Goal: Task Accomplishment & Management: Manage account settings

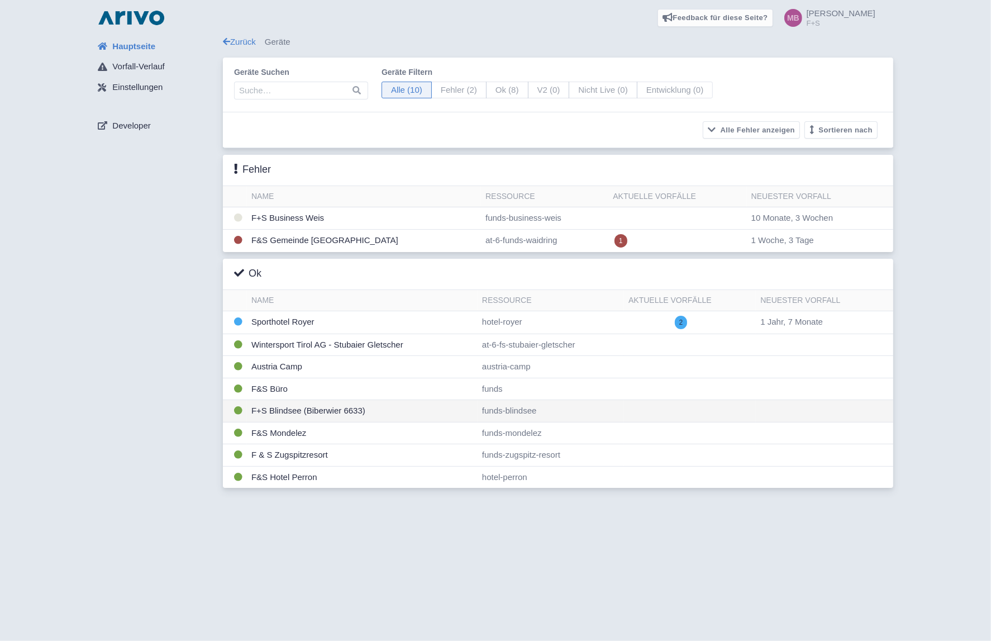
click at [292, 409] on td "F+S Blindsee (Biberwier 6633)" at bounding box center [362, 411] width 231 height 22
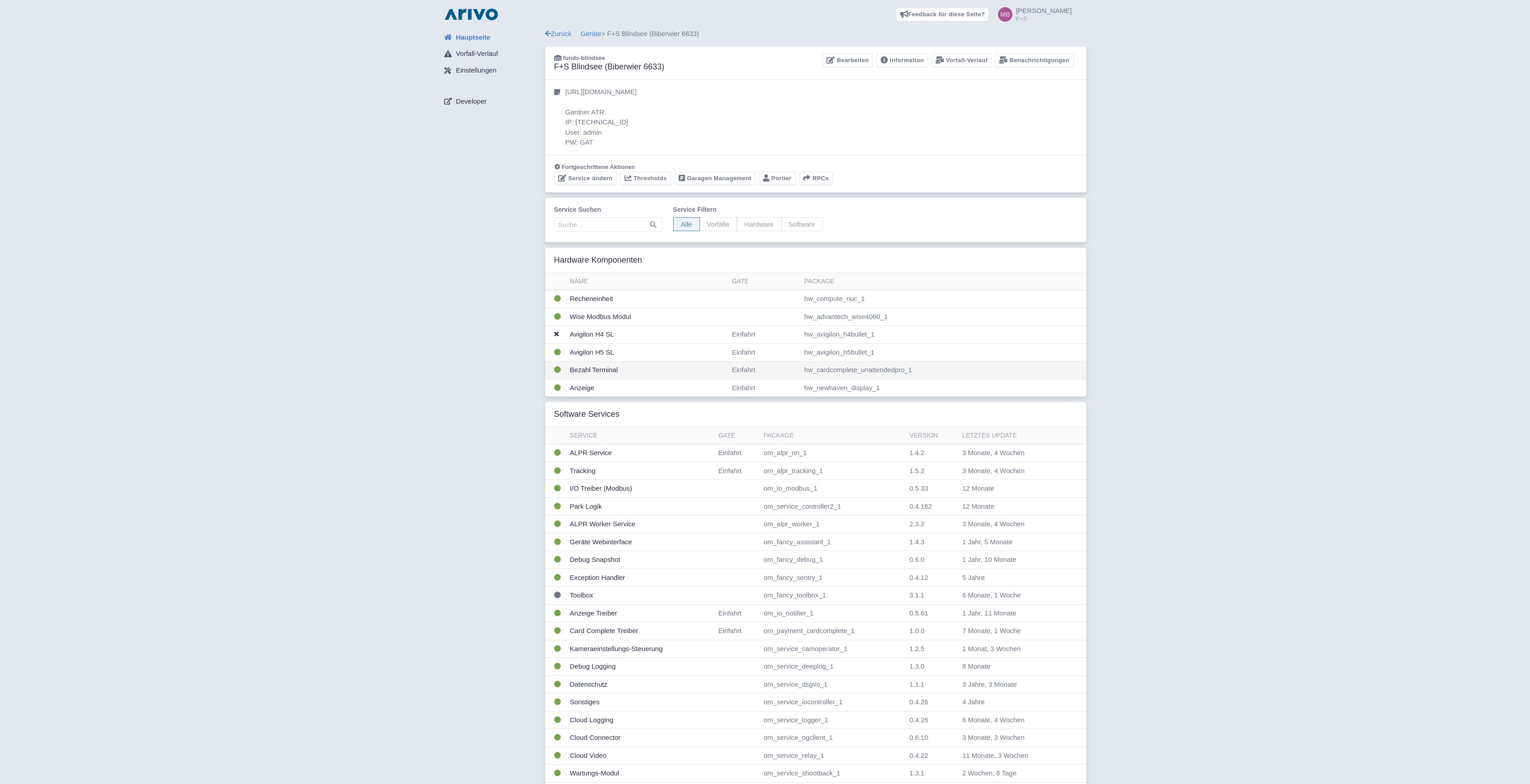
click at [592, 372] on td "Bezahl Terminal" at bounding box center [647, 370] width 162 height 18
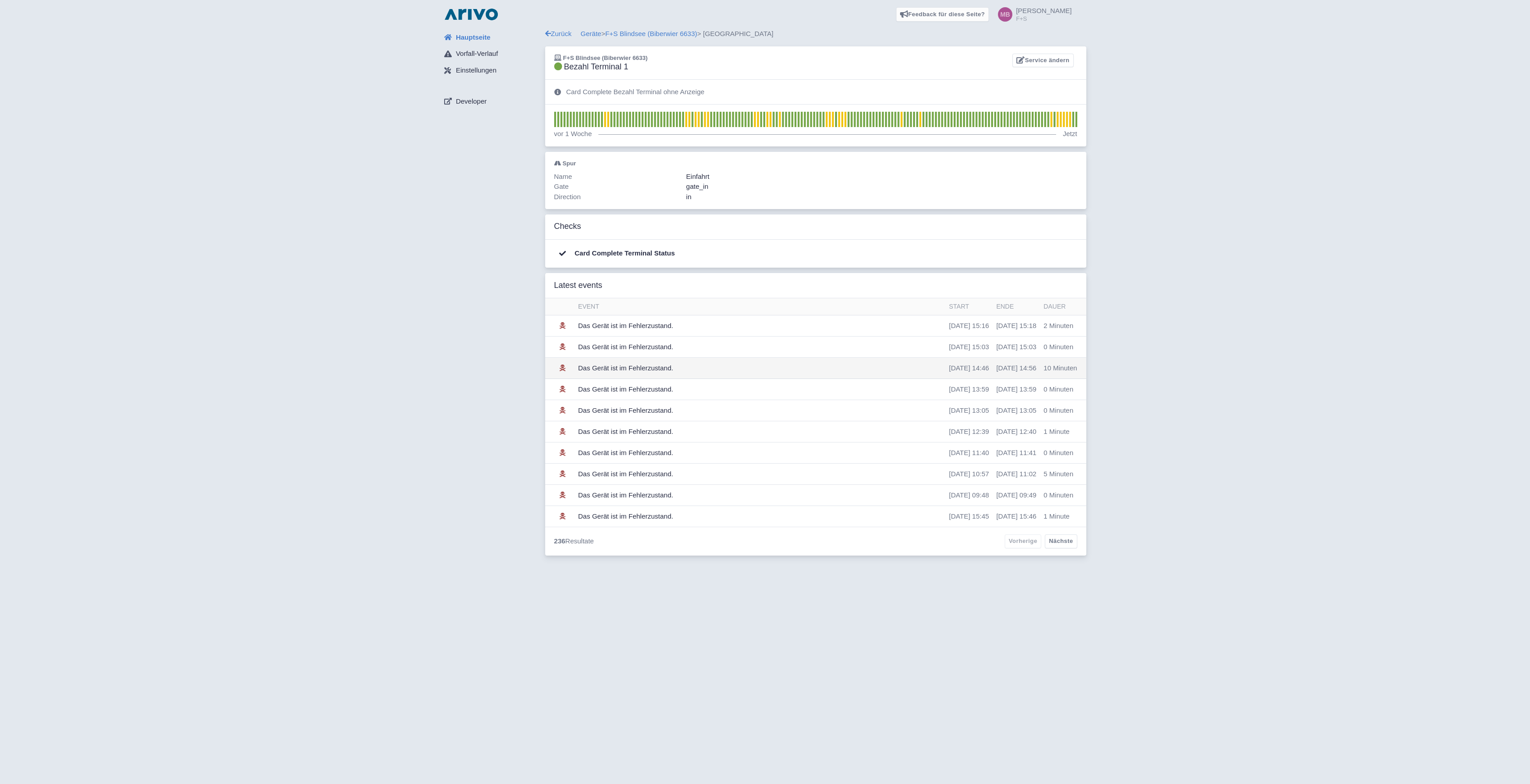
click at [628, 369] on td "Das Gerät ist im Fehlerzustand." at bounding box center [759, 369] width 370 height 21
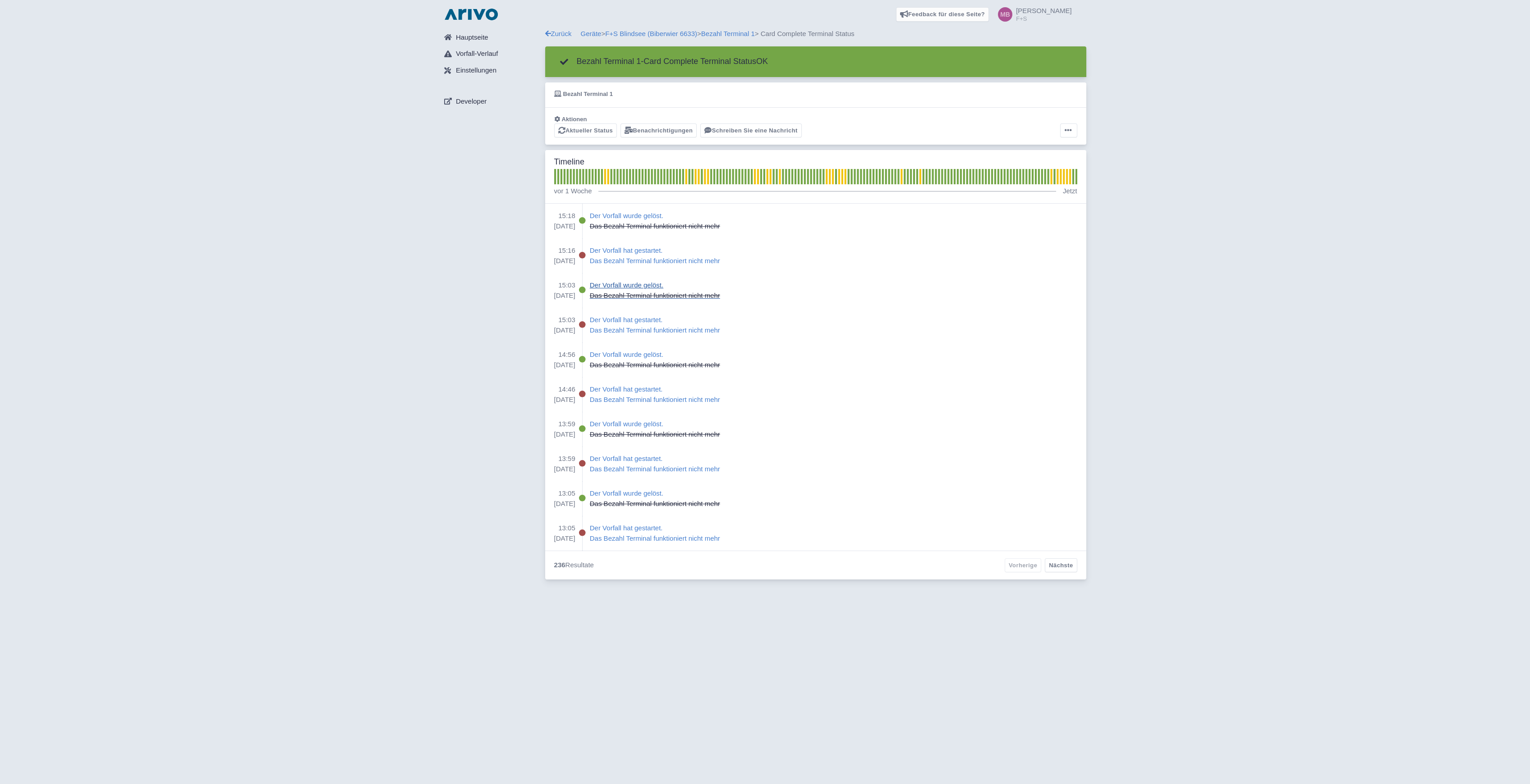
click at [675, 297] on p "Das Bezahl Terminal funktioniert nicht mehr" at bounding box center [654, 295] width 130 height 10
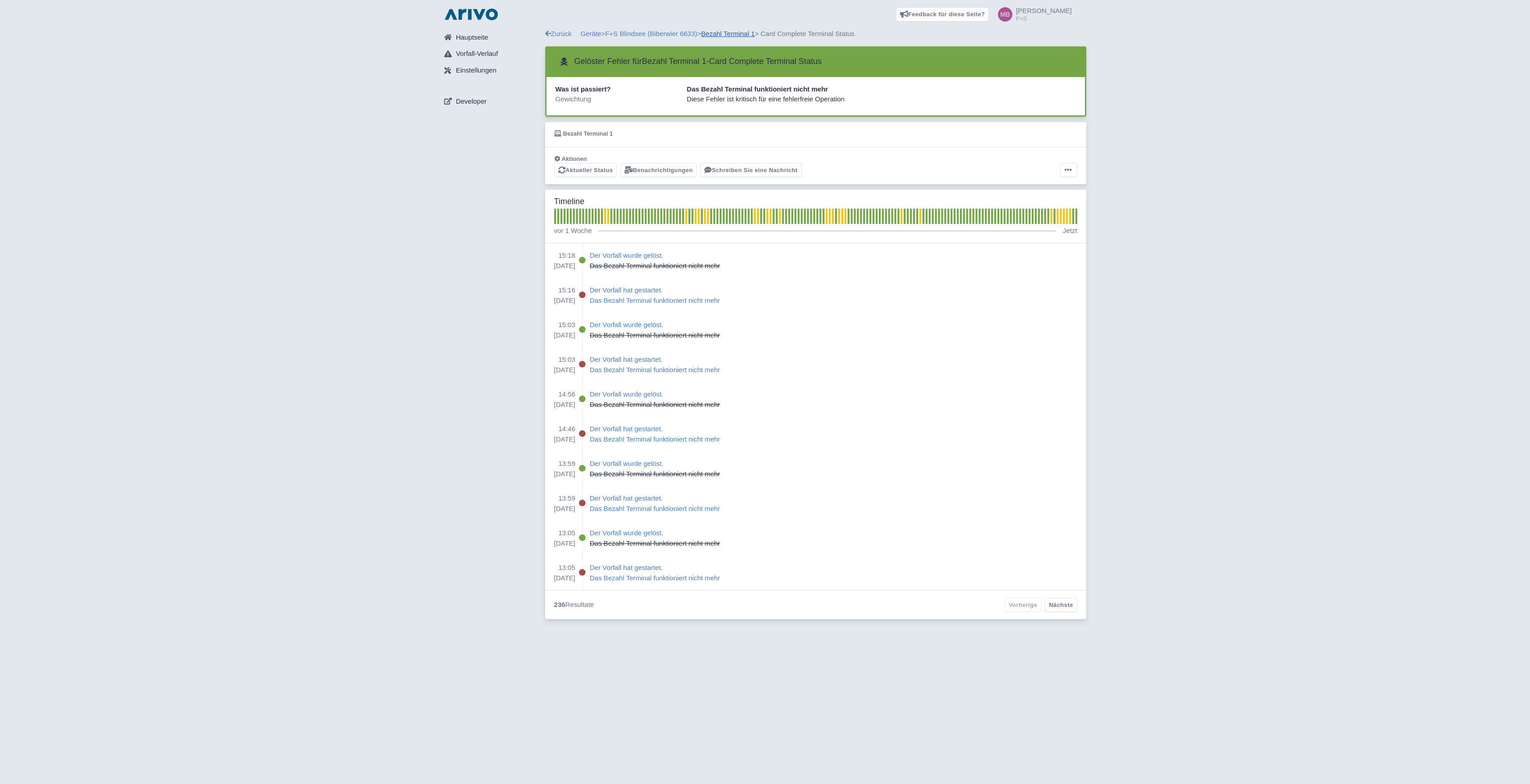
click at [732, 34] on link "Bezahl Terminal 1" at bounding box center [728, 33] width 53 height 7
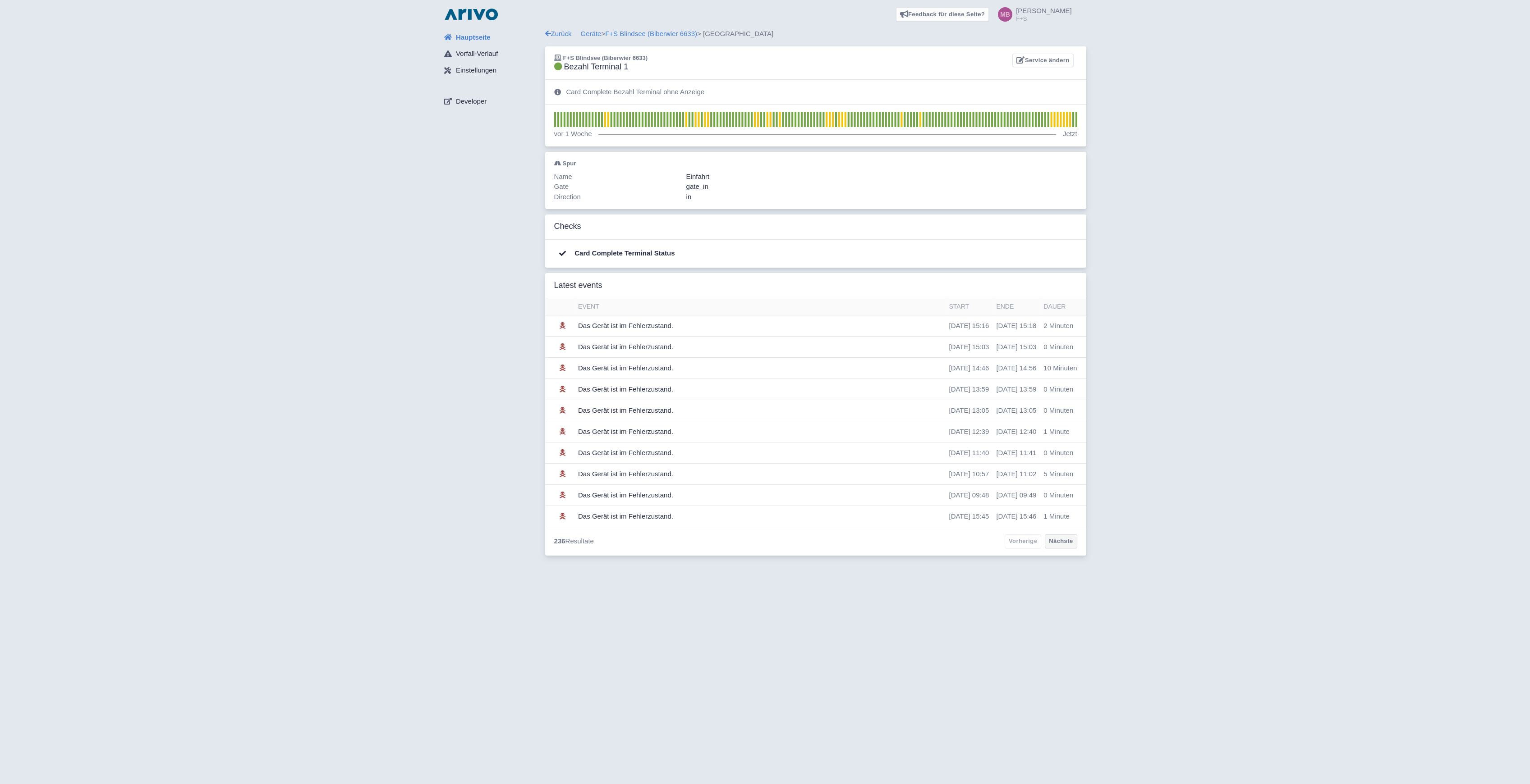
click at [1072, 533] on div "236 Resultate Vorherige Nächste" at bounding box center [816, 541] width 541 height 29
click at [1060, 544] on link "Nächste" at bounding box center [1061, 541] width 32 height 14
click at [1071, 544] on link "Nächste" at bounding box center [1061, 541] width 32 height 14
click at [1058, 543] on link "Nächste" at bounding box center [1061, 541] width 32 height 14
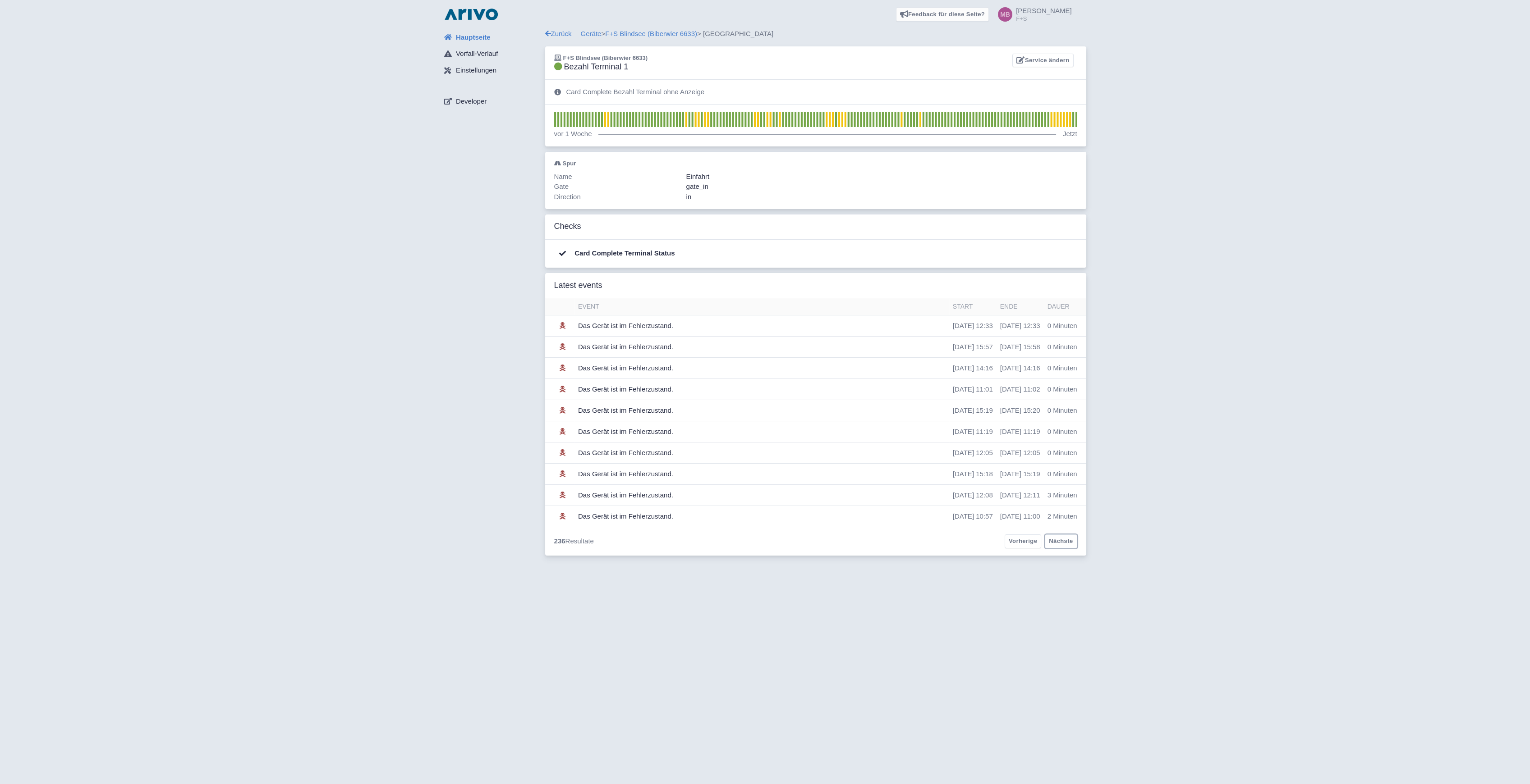
click at [1058, 543] on link "Nächste" at bounding box center [1061, 541] width 32 height 14
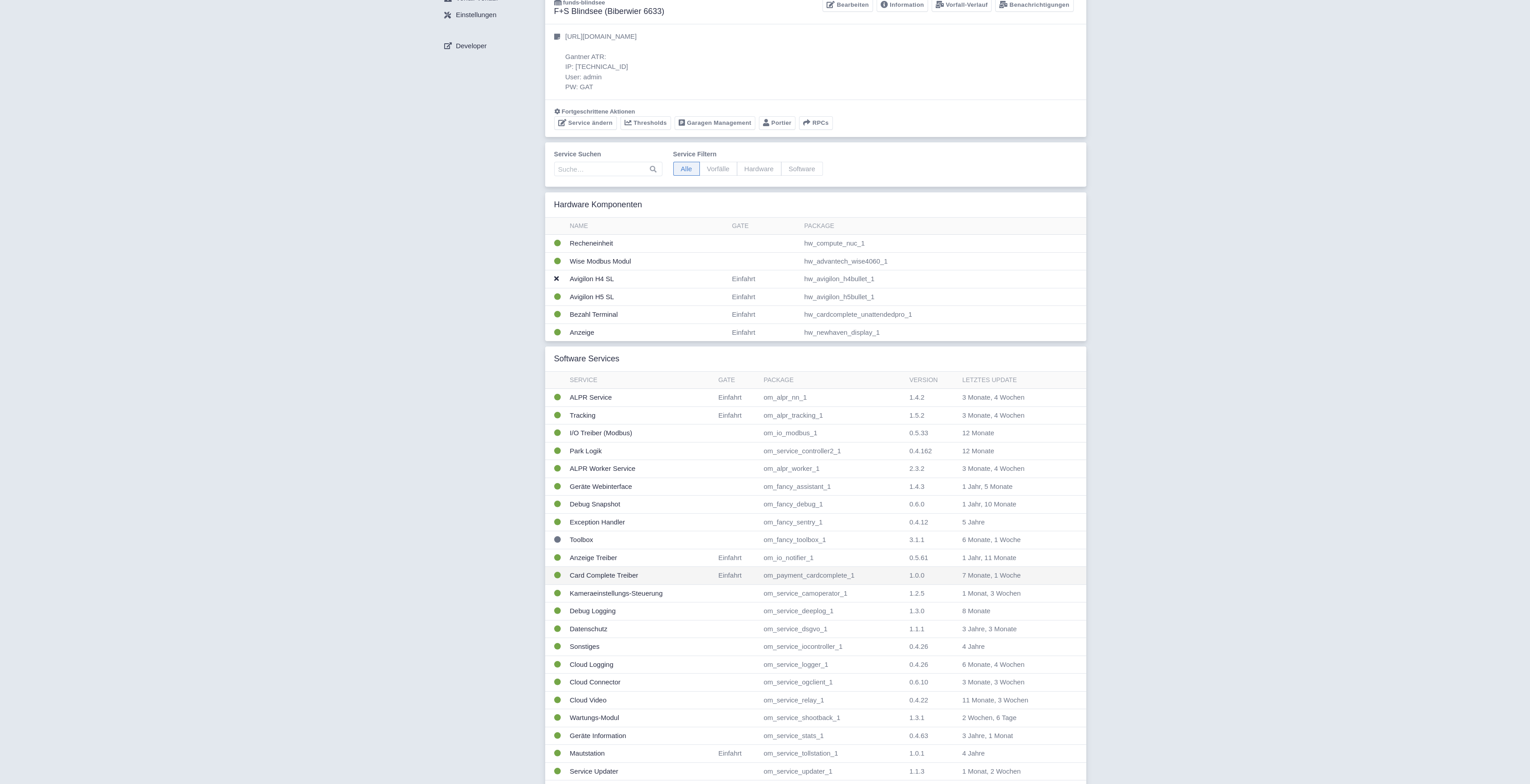
scroll to position [108, 0]
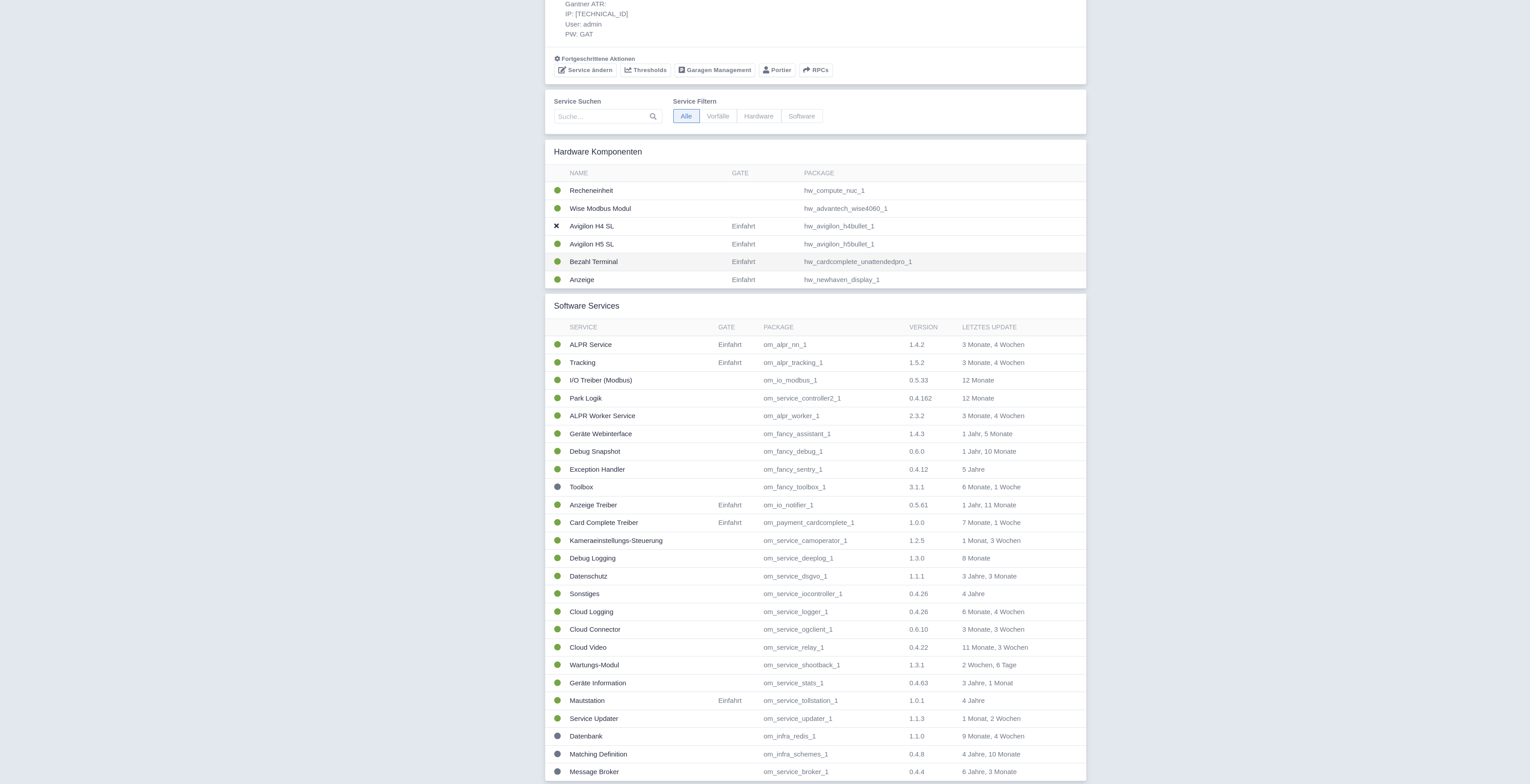
click at [604, 266] on td "Bezahl Terminal" at bounding box center [647, 262] width 162 height 18
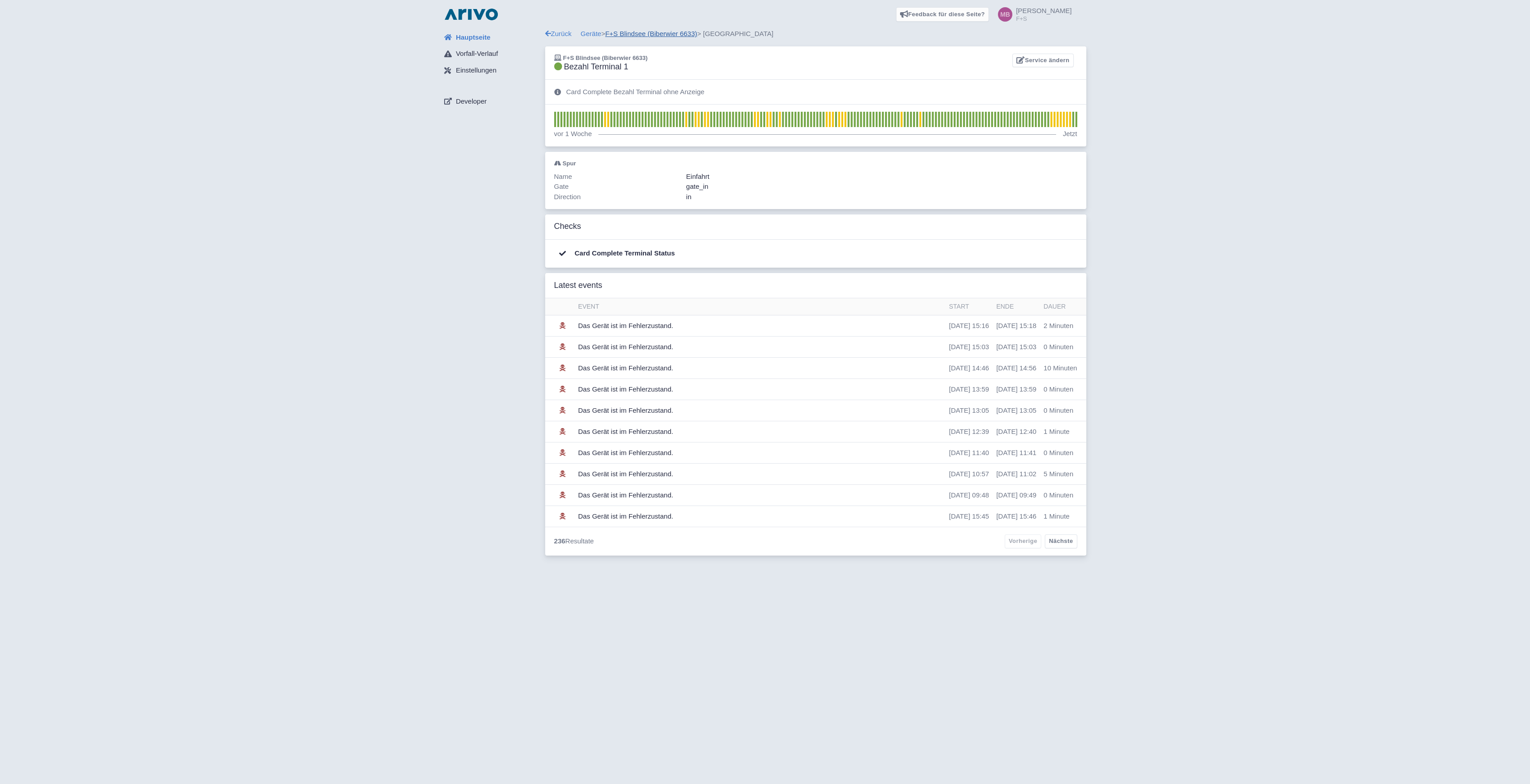
click at [642, 34] on link "F+S Blindsee (Biberwier 6633)" at bounding box center [651, 33] width 92 height 7
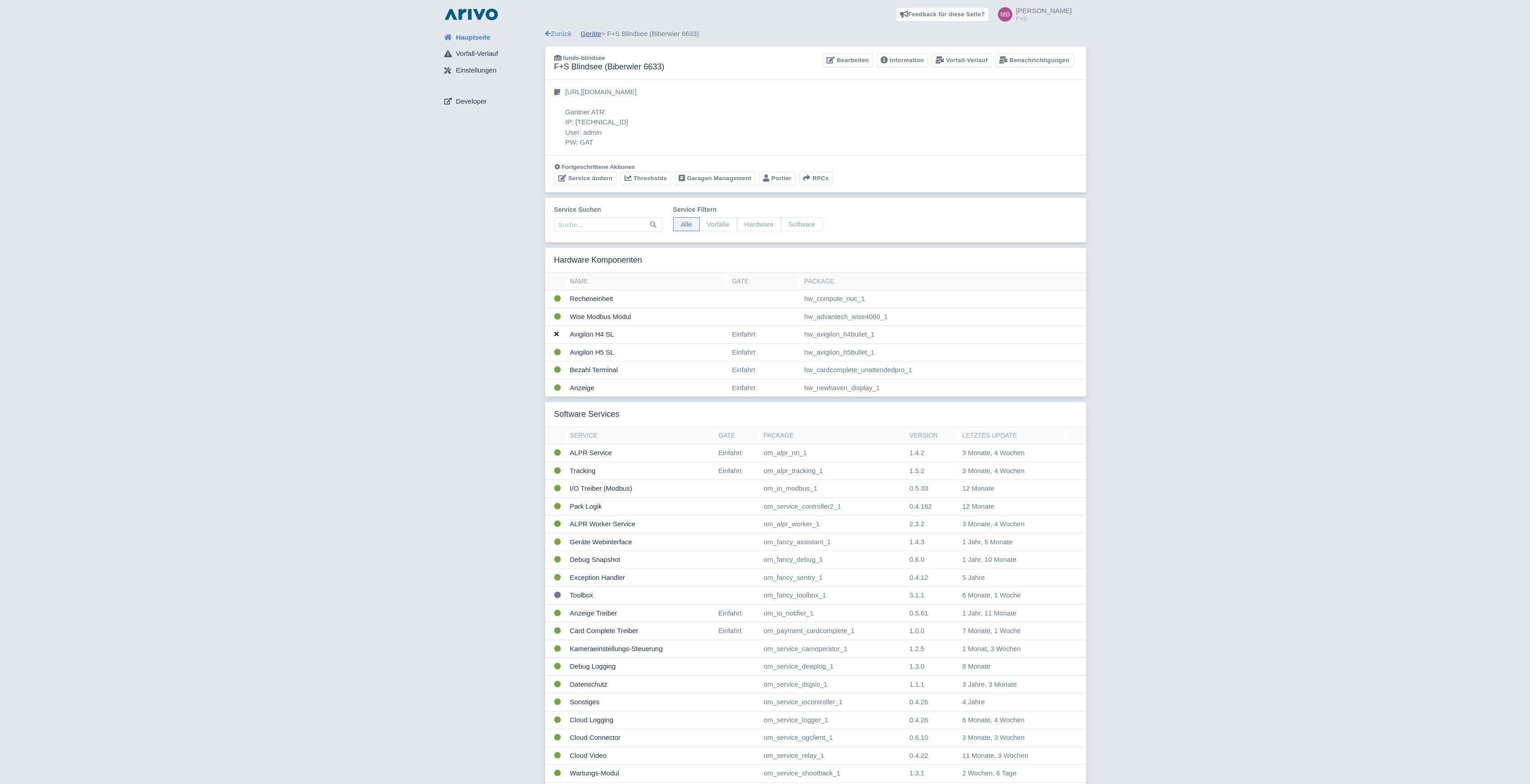
click at [587, 32] on link "Geräte" at bounding box center [592, 33] width 21 height 7
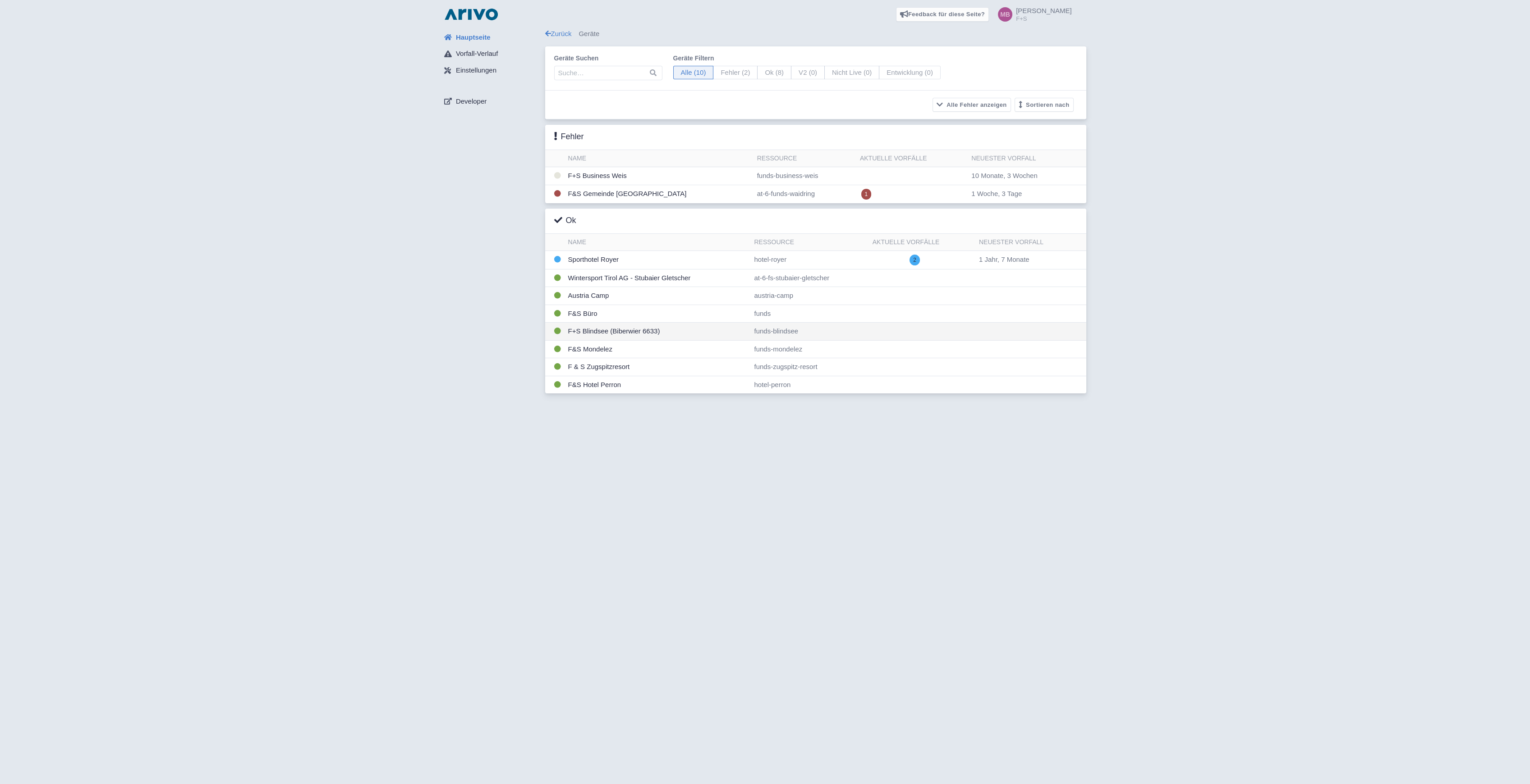
click at [608, 333] on td "F+S Blindsee (Biberwier 6633)" at bounding box center [658, 332] width 186 height 18
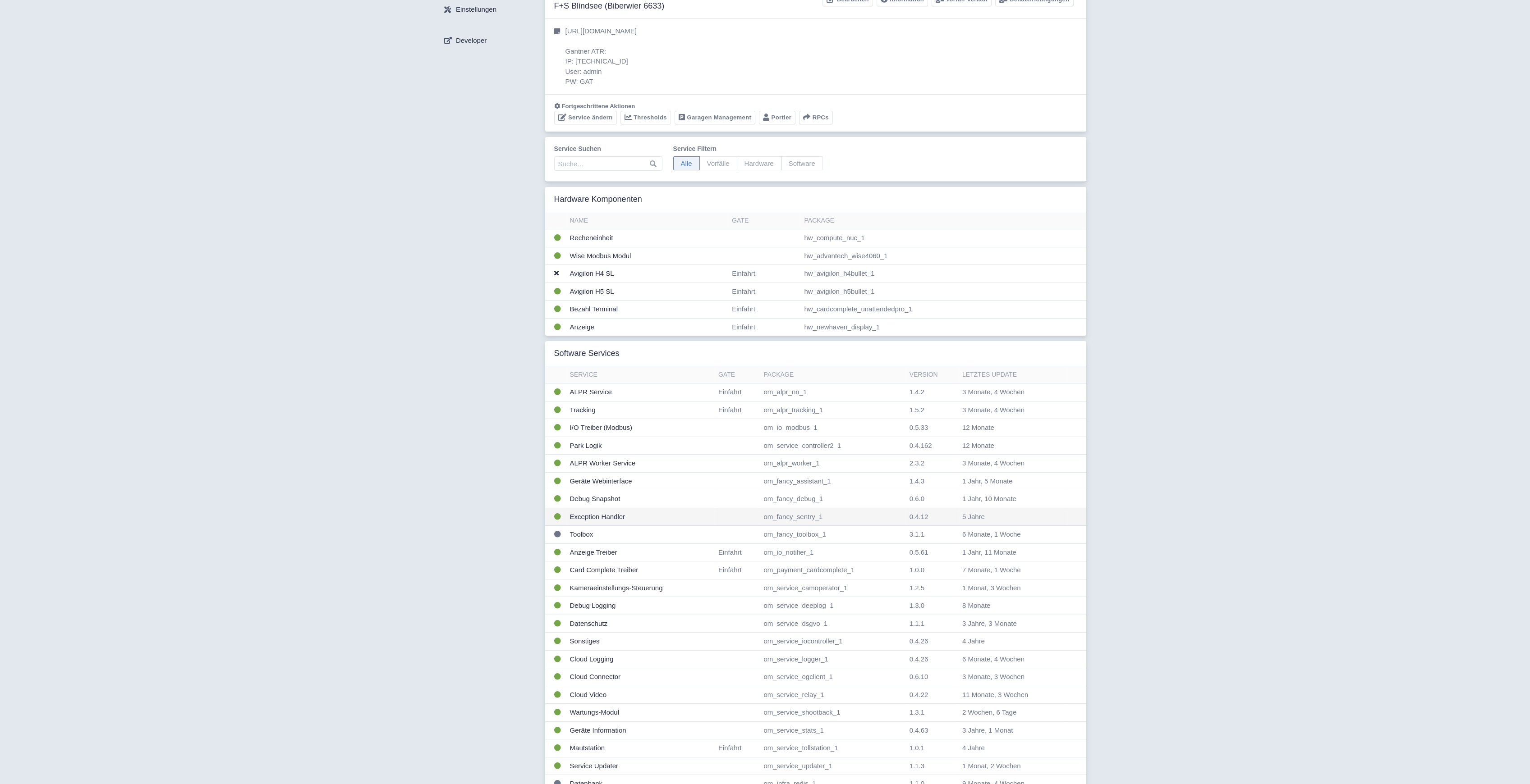
scroll to position [108, 0]
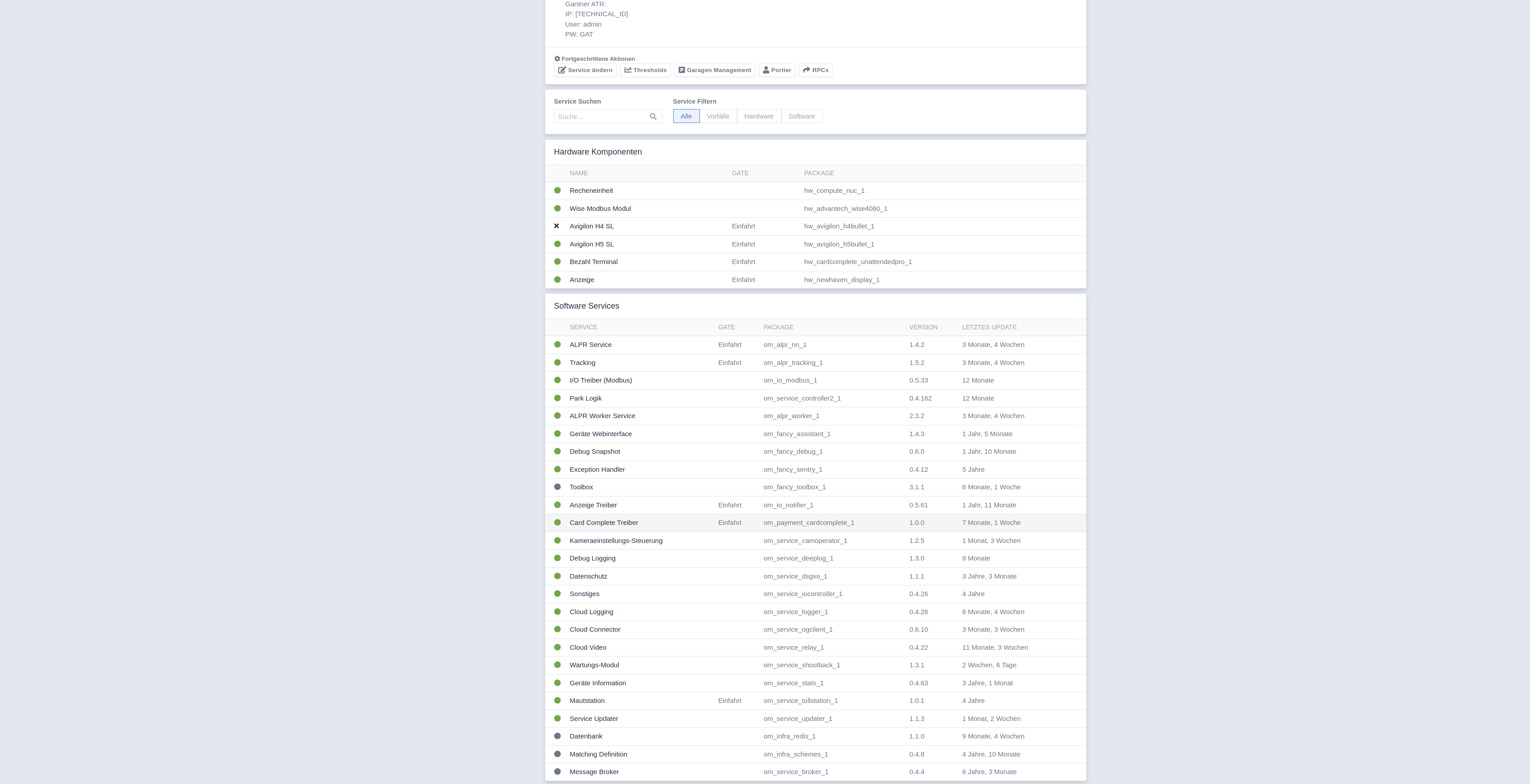
click at [614, 524] on td "Card Complete Treiber" at bounding box center [641, 523] width 148 height 18
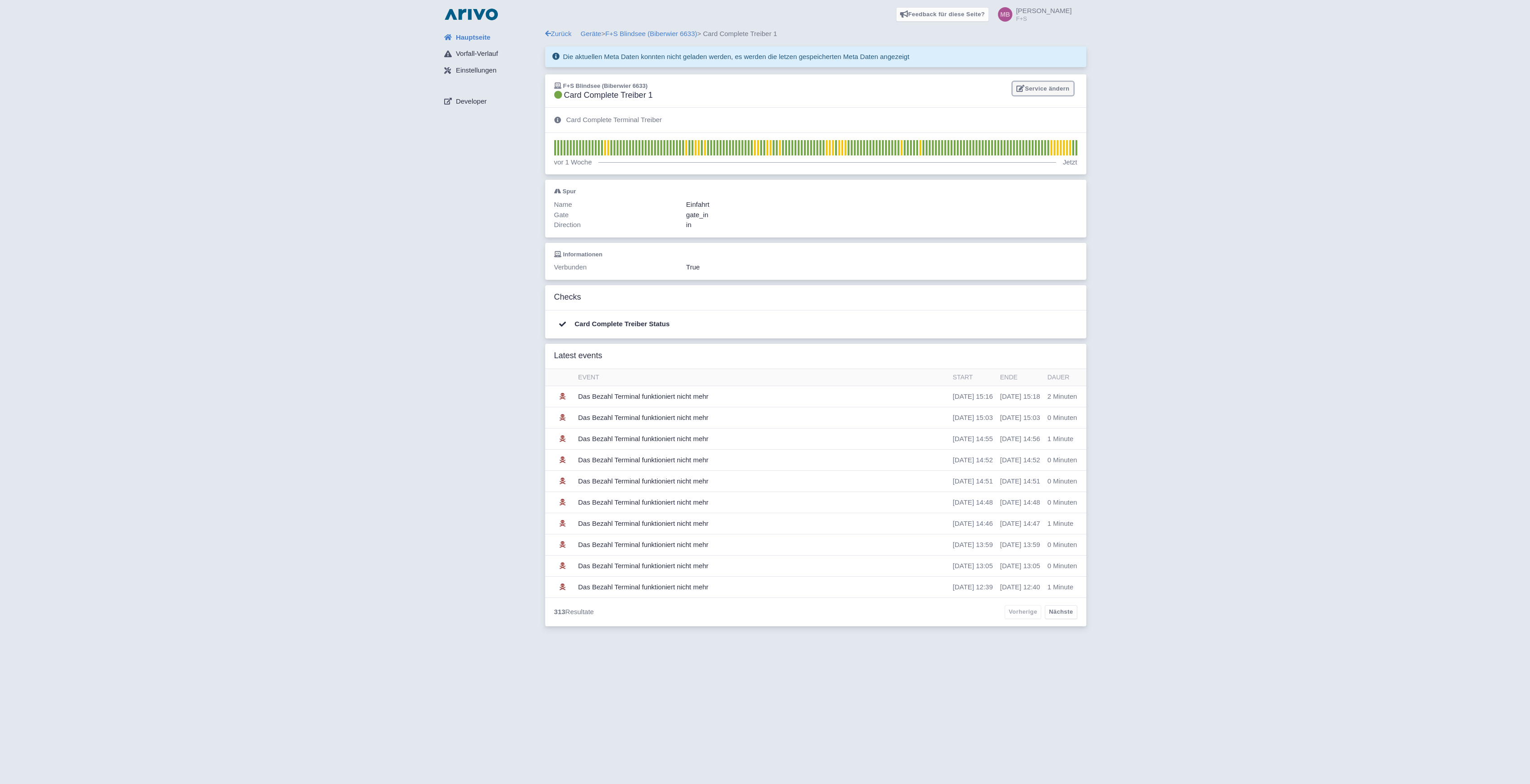
click at [1045, 89] on link "Service ändern" at bounding box center [1042, 88] width 61 height 14
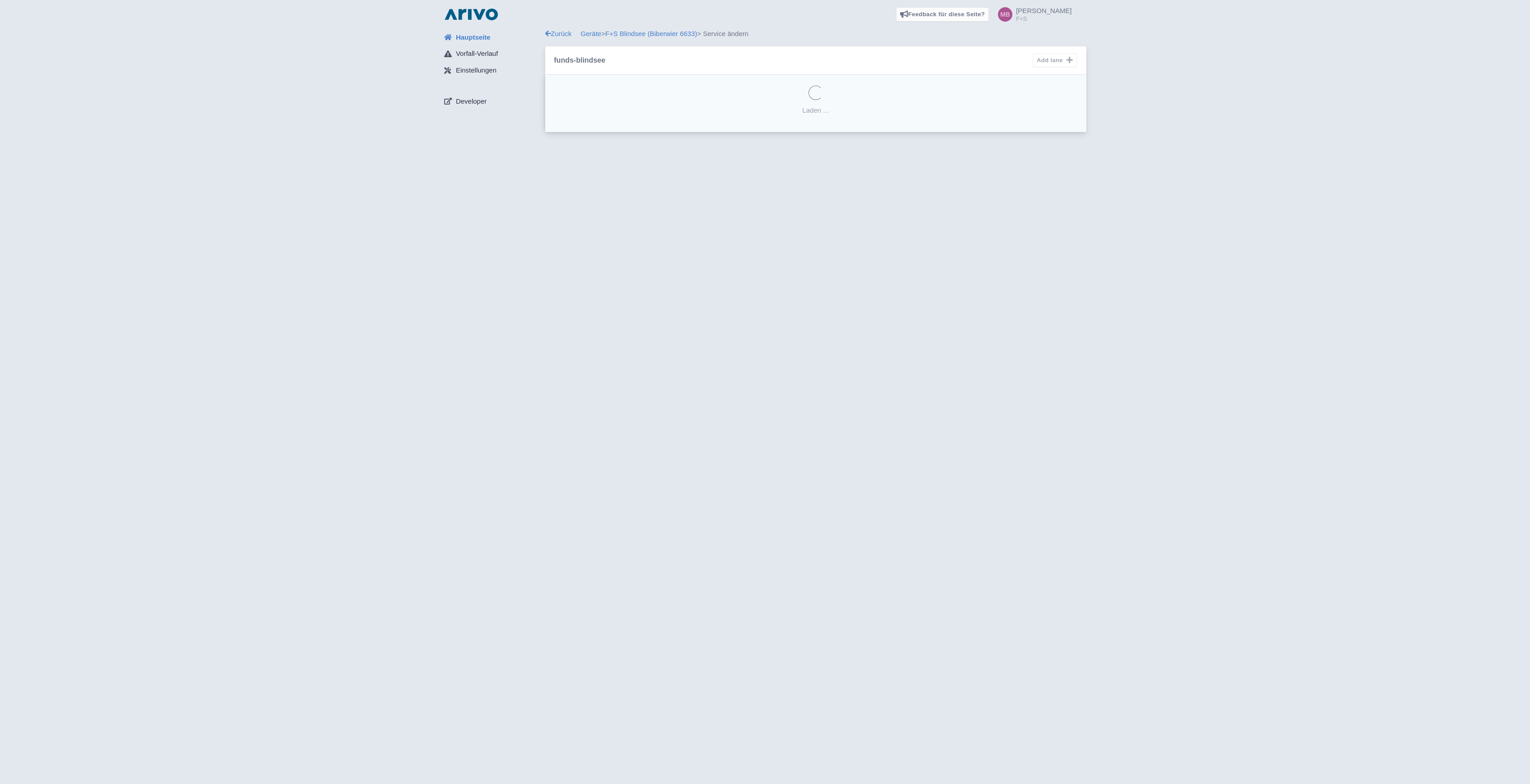
select select "37fa2c13-8154-4090-872e-24afd8aca663"
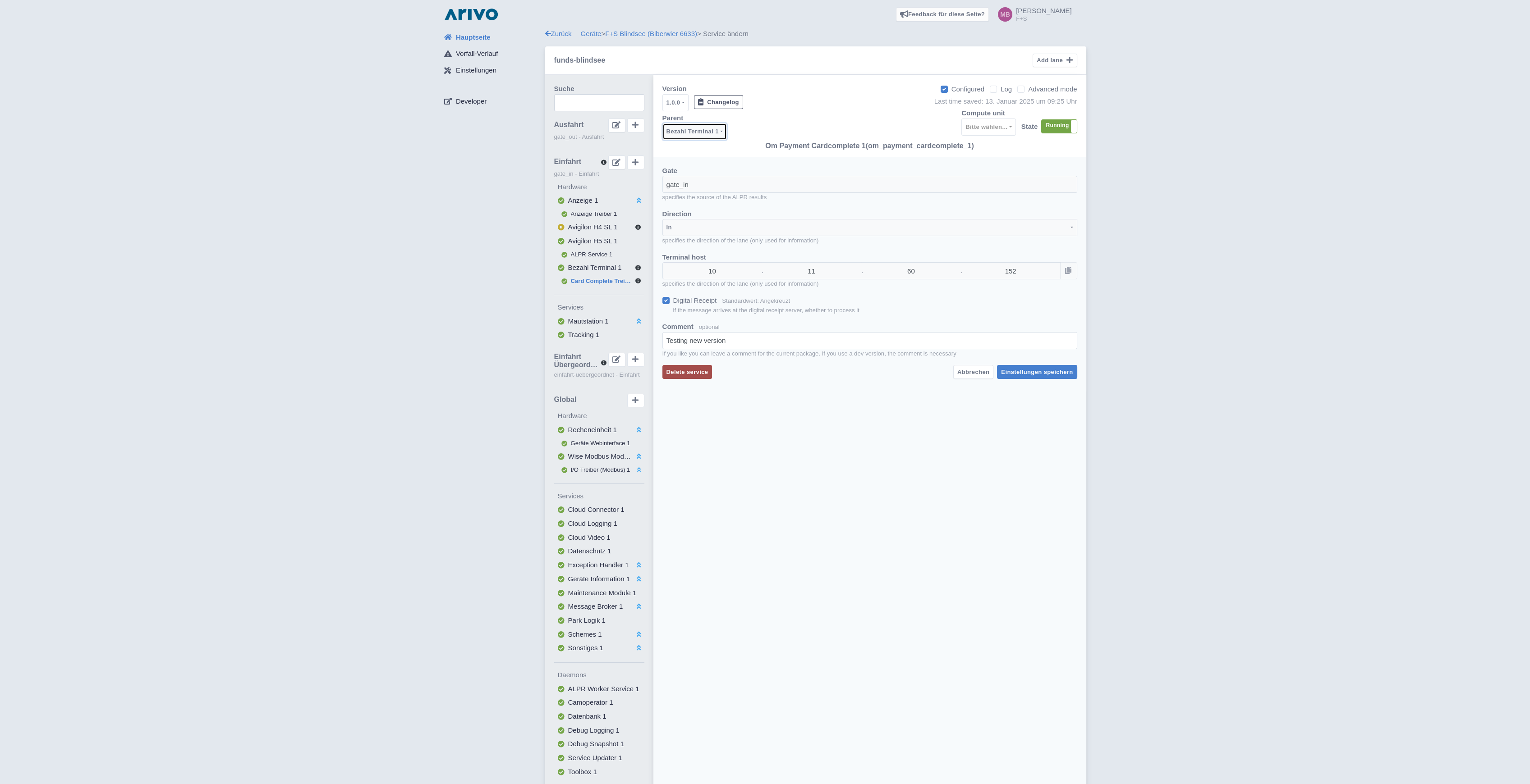
click at [704, 133] on div "Bezahl Terminal 1" at bounding box center [692, 131] width 52 height 10
click at [704, 132] on div "Bezahl Terminal 1" at bounding box center [692, 131] width 52 height 10
click at [586, 266] on span "Bezahl Terminal 1" at bounding box center [595, 267] width 53 height 7
select select
select select "46beb0a3-a793-492b-8c9d-d0b1915d5151"
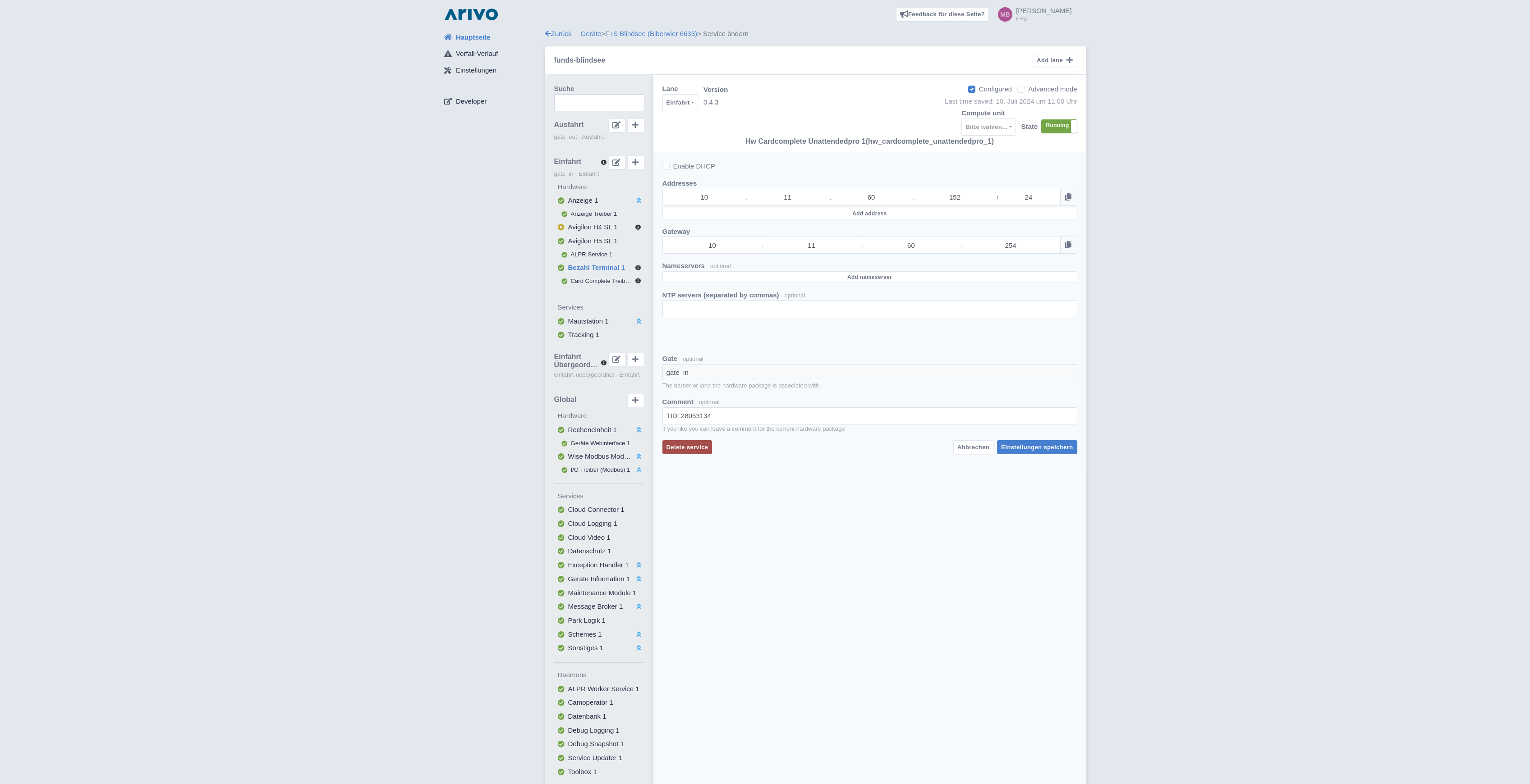
click at [594, 280] on span "Card Complete Treiber 1" at bounding box center [603, 281] width 65 height 6
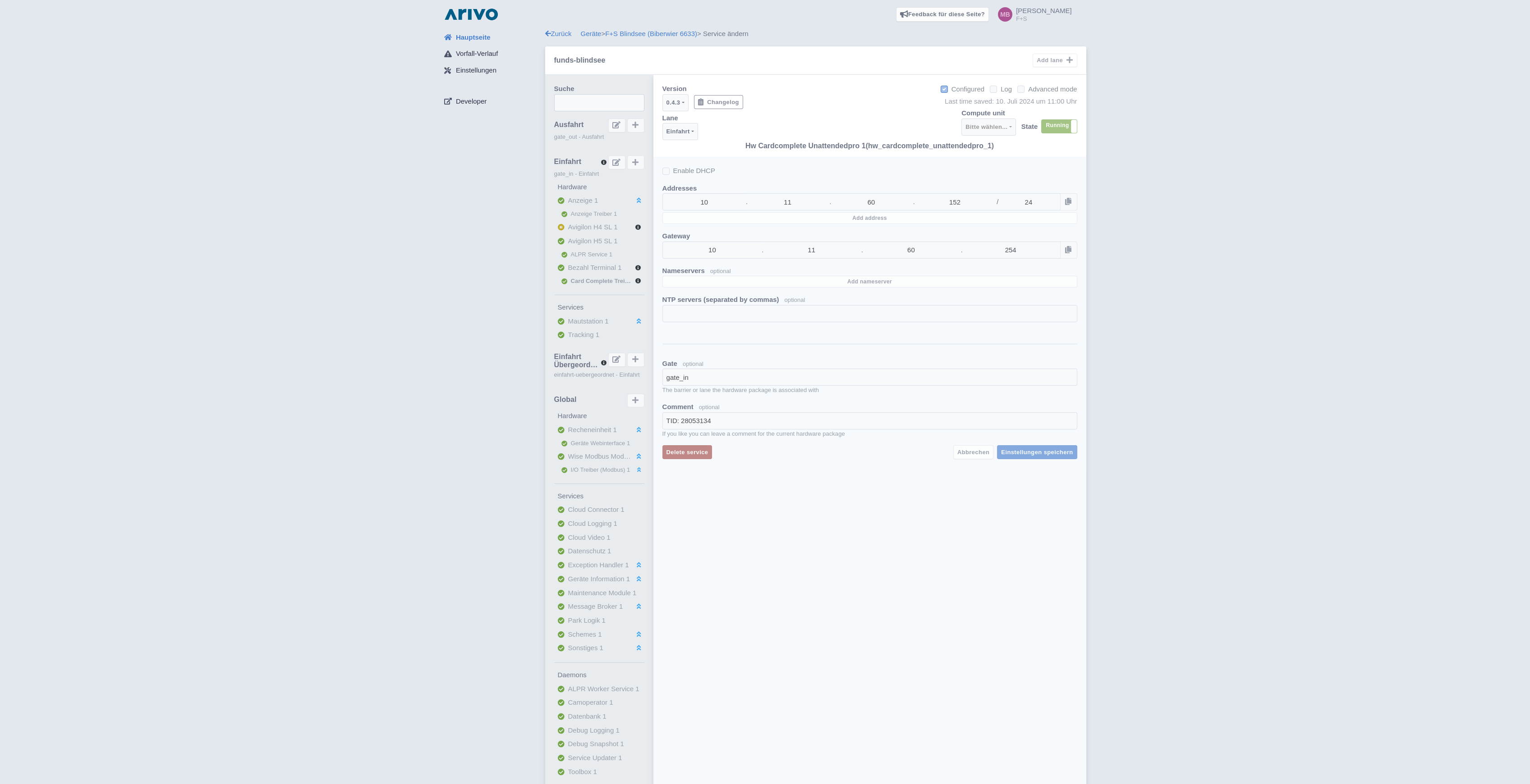
select select
select select "2d5f6104-3e92-4d8e-ae66-3120717891e2"
select select "37fa2c13-8154-4090-872e-24afd8aca663"
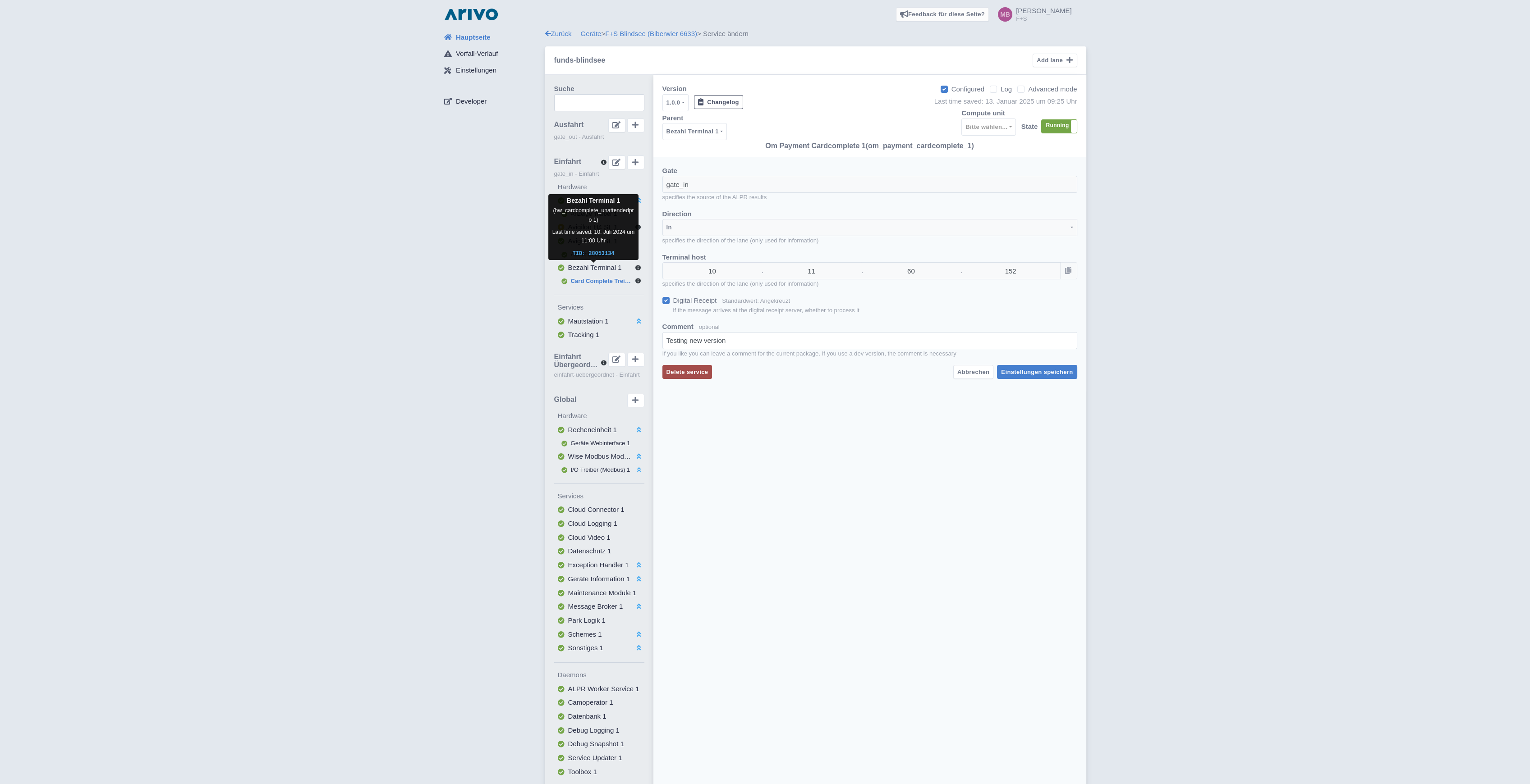
click at [599, 269] on span "Bezahl Terminal 1" at bounding box center [595, 267] width 53 height 7
select select
select select "46beb0a3-a793-492b-8c9d-d0b1915d5151"
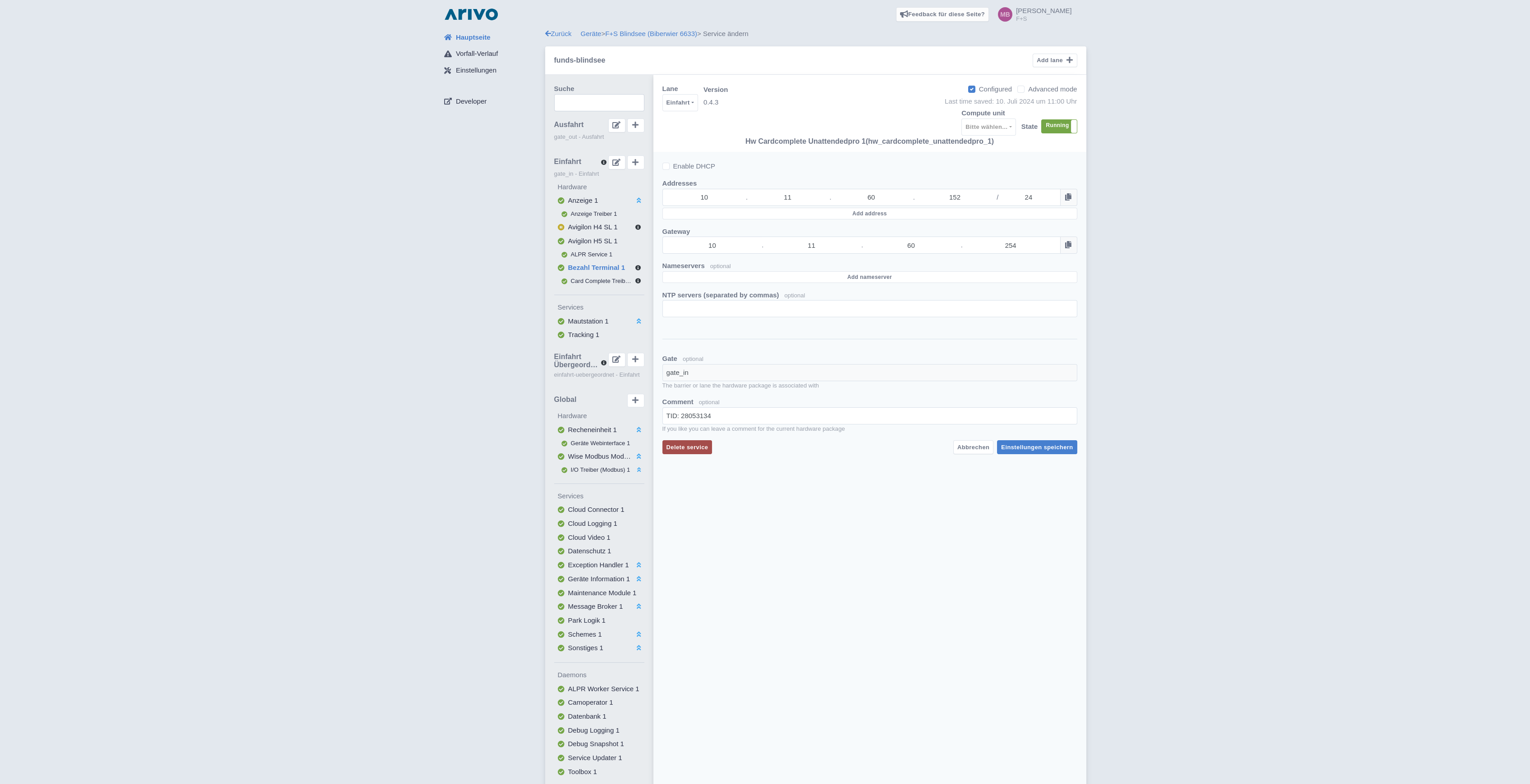
click at [587, 275] on button "Card Complete Treiber 1" at bounding box center [600, 281] width 90 height 13
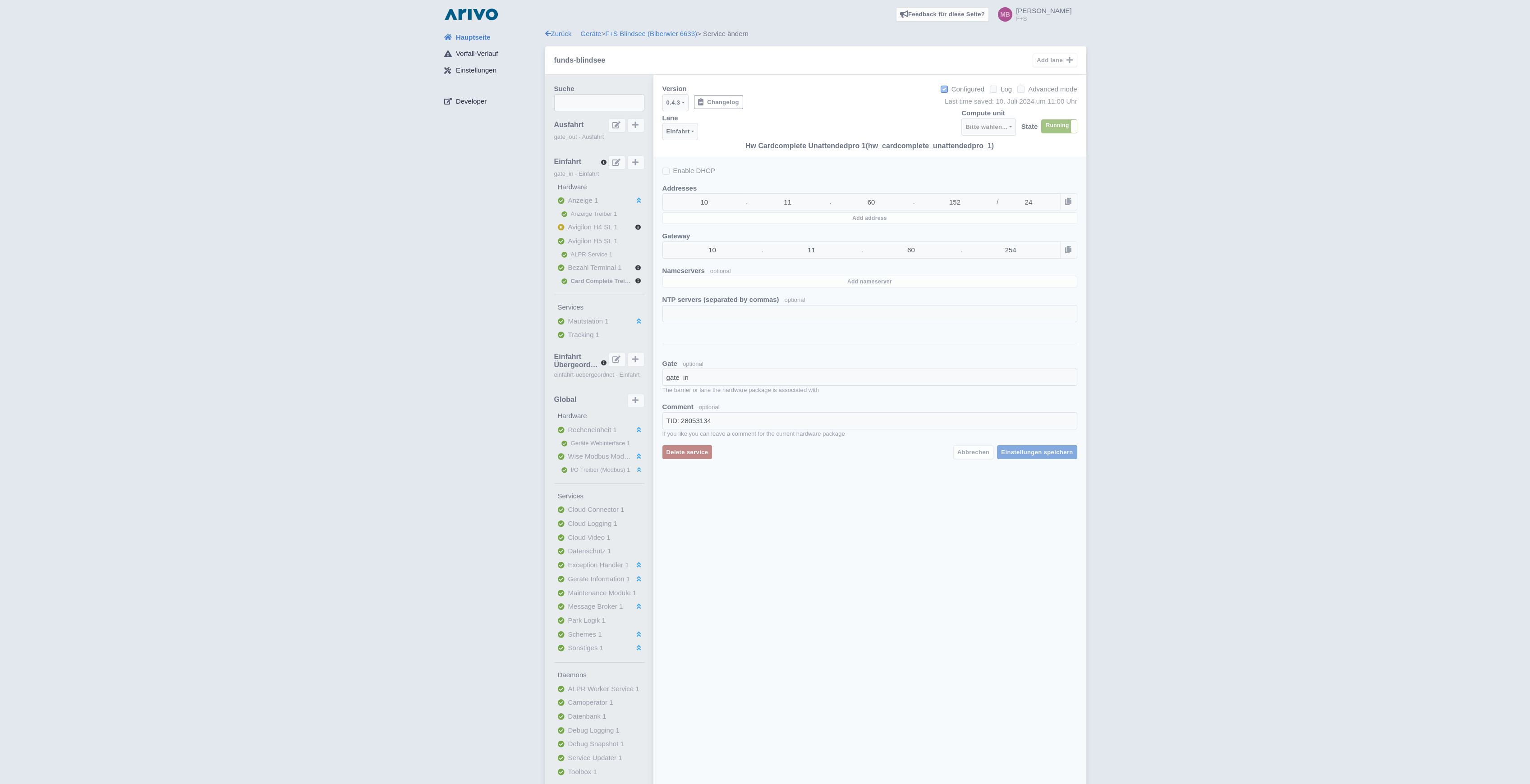
select select
select select "2d5f6104-3e92-4d8e-ae66-3120717891e2"
select select "37fa2c13-8154-4090-872e-24afd8aca663"
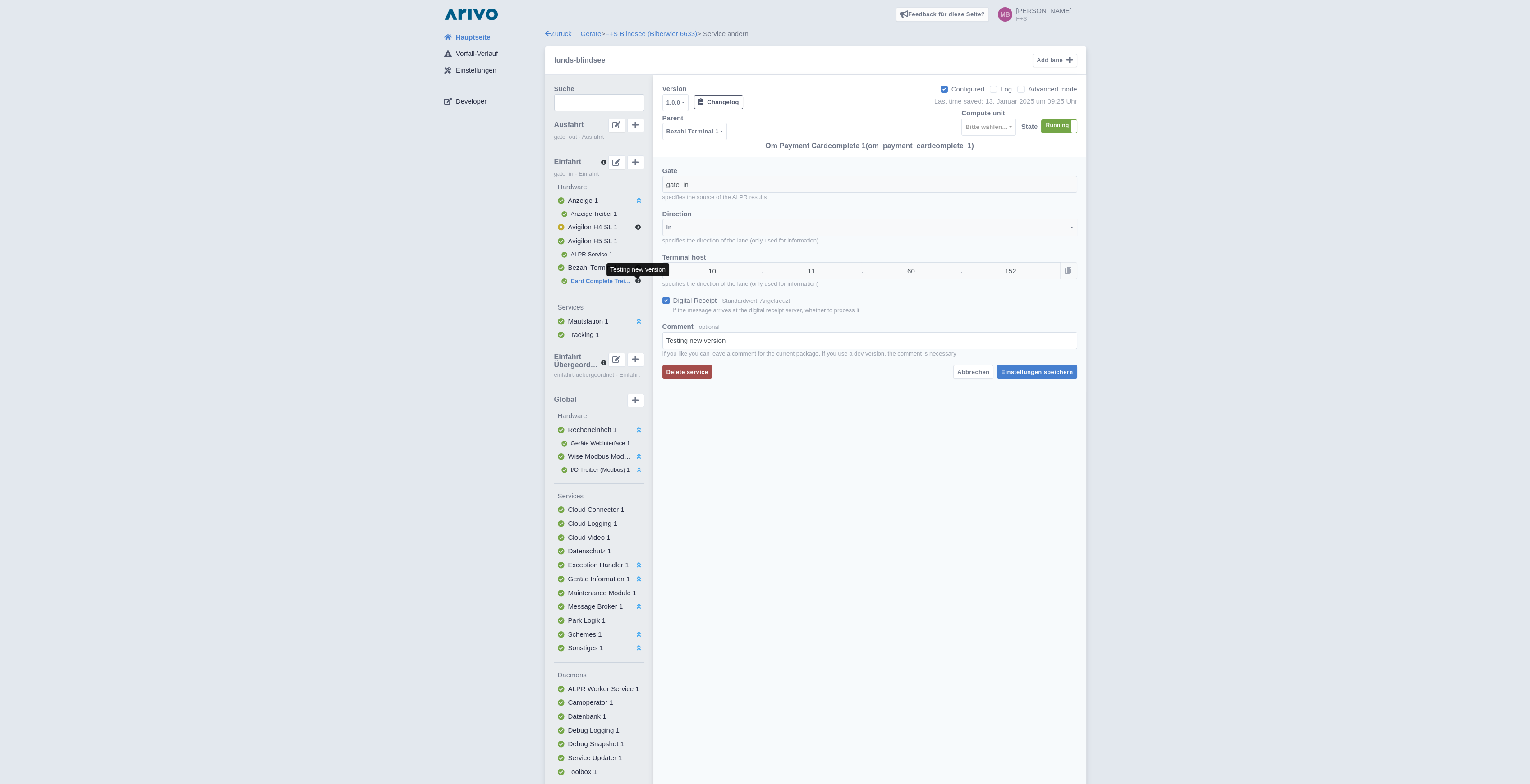
click at [639, 280] on icon at bounding box center [638, 281] width 13 height 6
click at [595, 268] on span "Bezahl Terminal 1" at bounding box center [595, 267] width 53 height 7
select select
select select "46beb0a3-a793-492b-8c9d-d0b1915d5151"
